Goal: Task Accomplishment & Management: Use online tool/utility

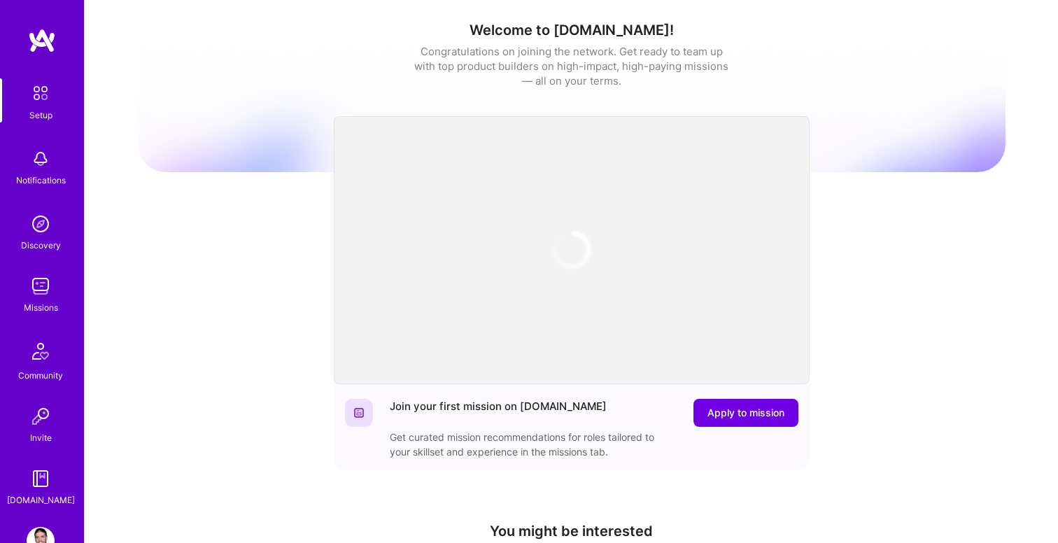
click at [35, 284] on img at bounding box center [41, 286] width 28 height 28
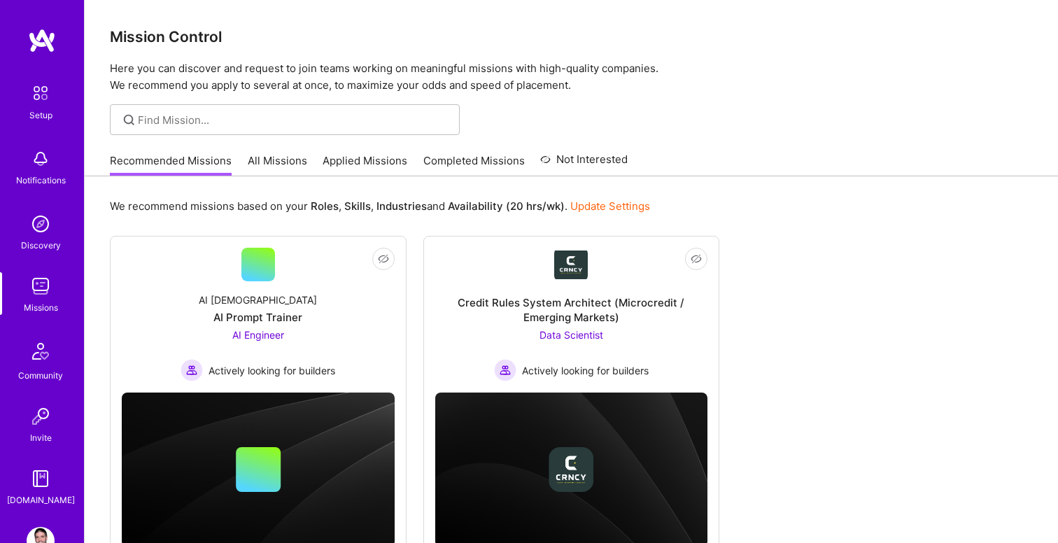
click at [286, 157] on link "All Missions" at bounding box center [277, 164] width 59 height 23
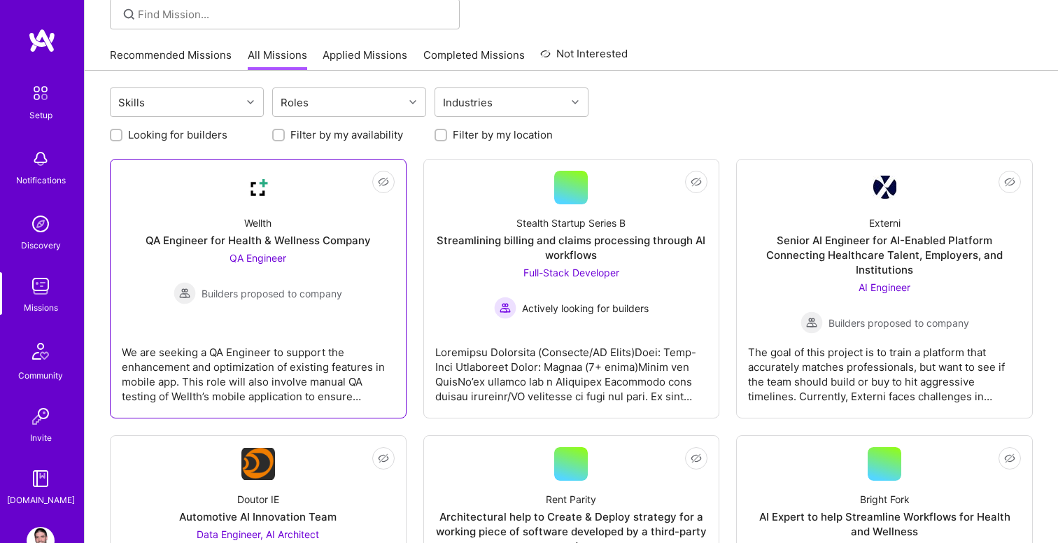
scroll to position [106, 0]
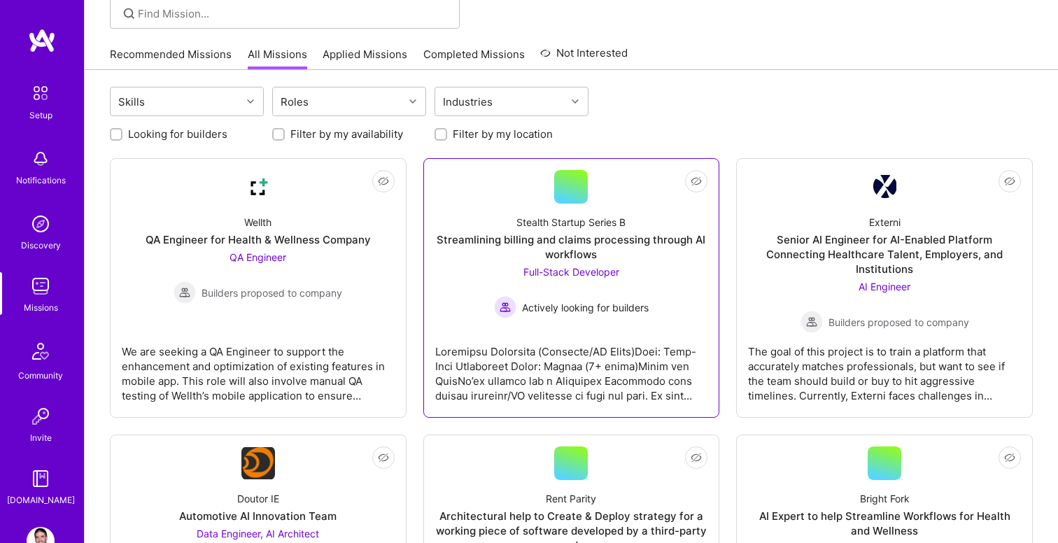
click at [523, 366] on div at bounding box center [571, 368] width 273 height 70
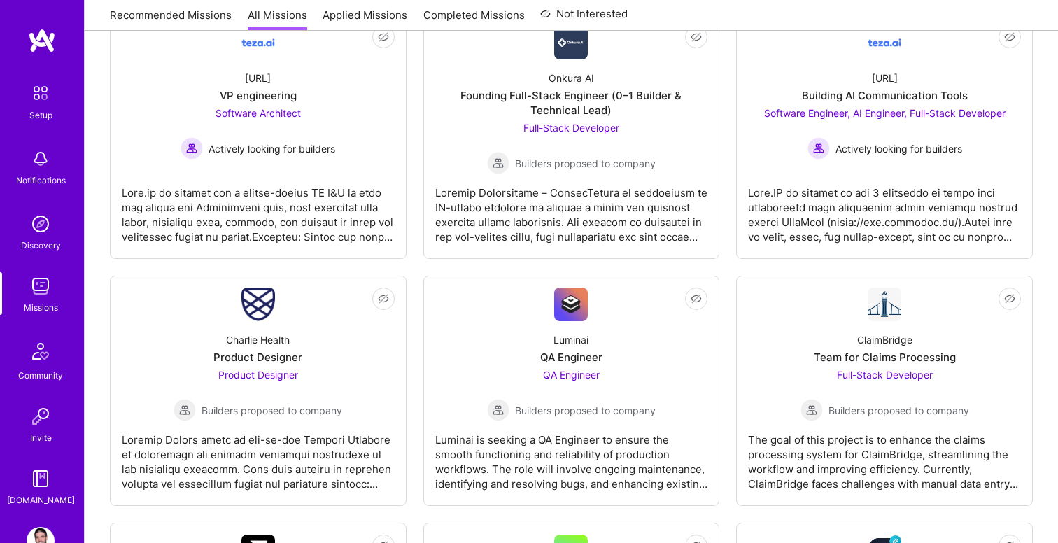
scroll to position [106, 0]
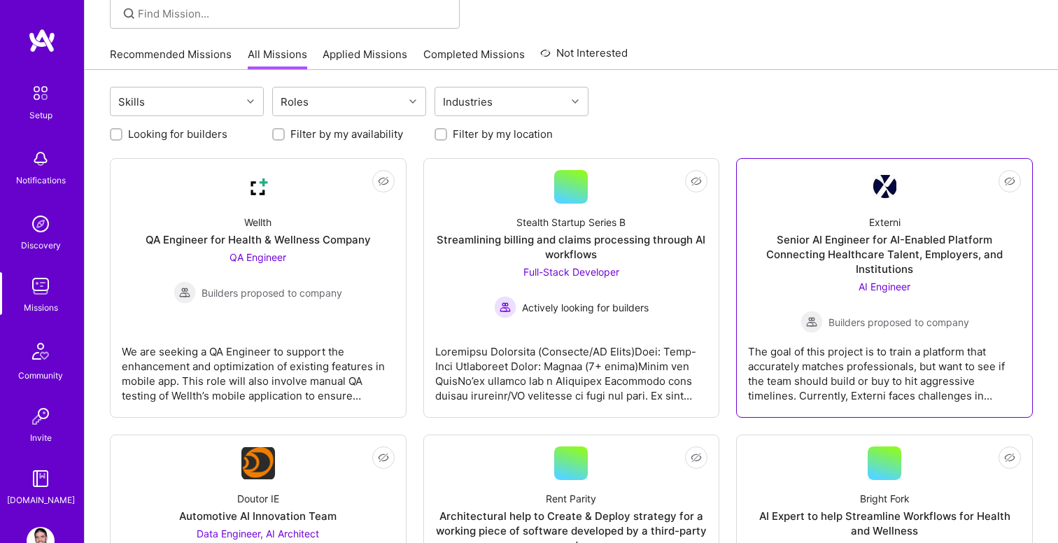
click at [868, 357] on div "The goal of this project is to train a platform that accurately matches profess…" at bounding box center [884, 368] width 273 height 70
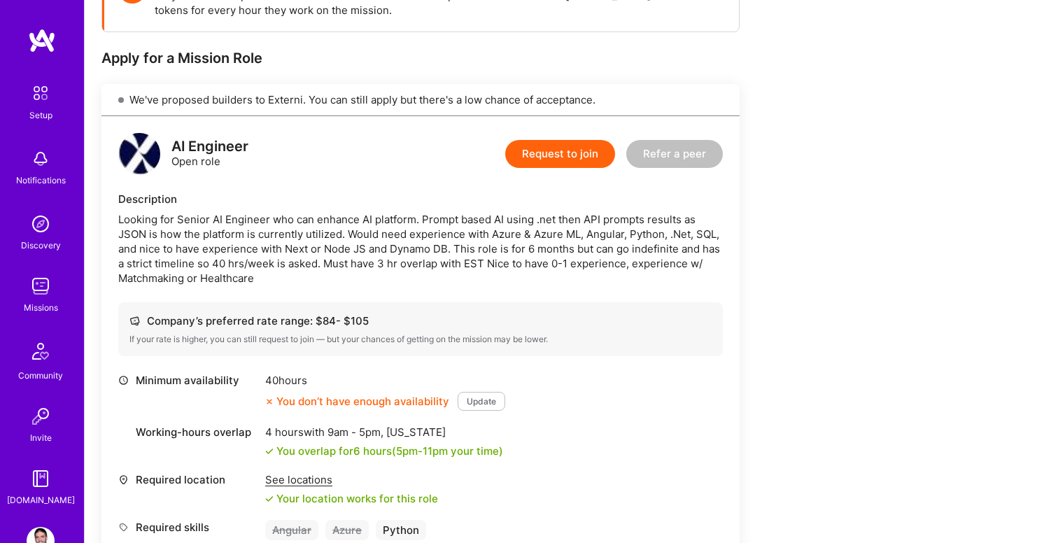
scroll to position [271, 0]
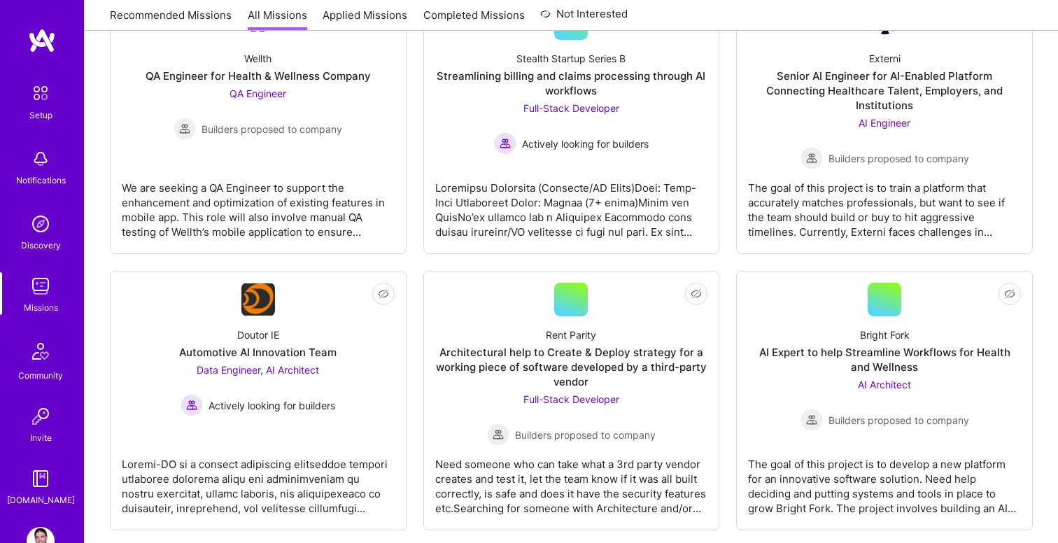
scroll to position [271, 0]
click at [290, 421] on link "Not Interested Doutor IE Automotive AI Innovation Team Data Engineer, AI Archit…" at bounding box center [258, 400] width 273 height 236
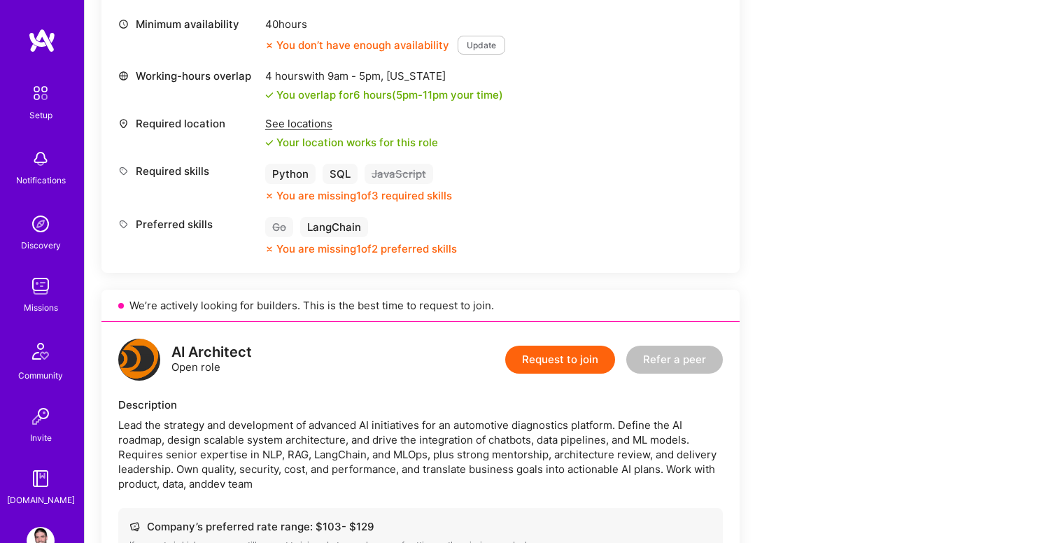
scroll to position [602, 0]
